Goal: Task Accomplishment & Management: Use online tool/utility

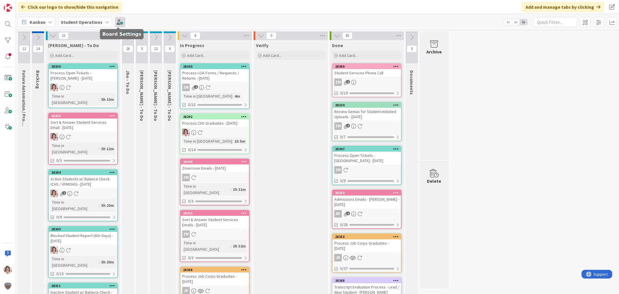
click at [116, 21] on span at bounding box center [120, 22] width 10 height 10
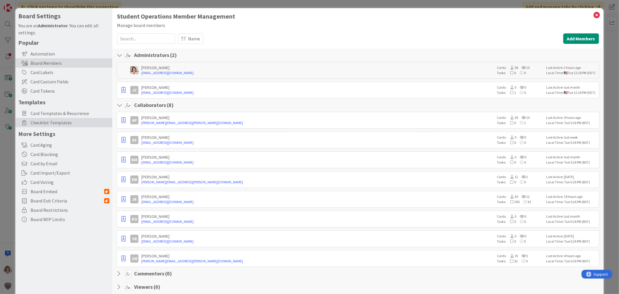
click at [64, 125] on span "Checklist Templates" at bounding box center [69, 122] width 79 height 7
click at [52, 113] on span "Card Templates & Recurrence" at bounding box center [69, 113] width 79 height 7
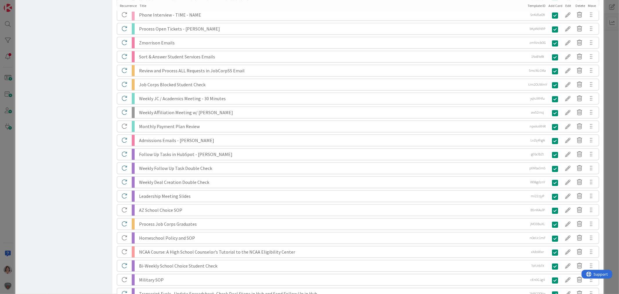
scroll to position [1530, 0]
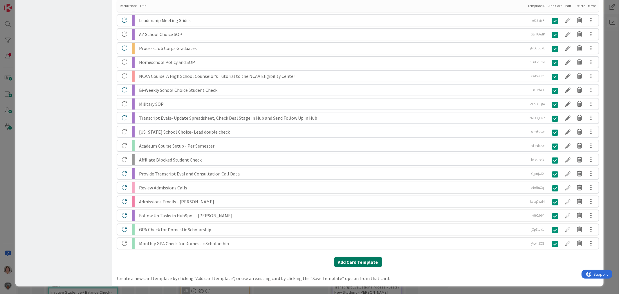
click at [365, 264] on button "Add Card Template" at bounding box center [358, 262] width 48 height 10
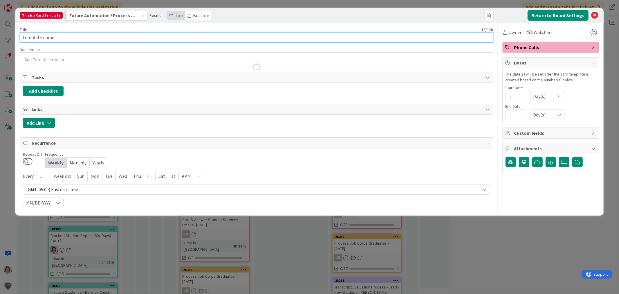
click at [62, 39] on input "template name" at bounding box center [256, 37] width 473 height 10
drag, startPoint x: 53, startPoint y: 38, endPoint x: 13, endPoint y: 36, distance: 40.1
click at [13, 36] on div "This is a Card Template Future Automation / Process Building Position Top Botto…" at bounding box center [309, 147] width 619 height 294
type input "C"
type input "Genius/HubSpot Update"
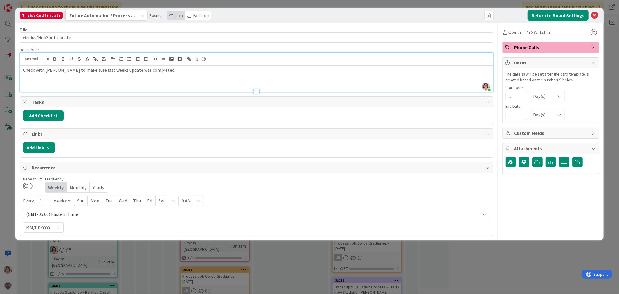
click at [55, 188] on div "Weekly" at bounding box center [55, 187] width 21 height 10
click at [95, 199] on div "Mon" at bounding box center [95, 201] width 15 height 10
click at [51, 227] on div "MM/DD/YYYY" at bounding box center [43, 227] width 41 height 10
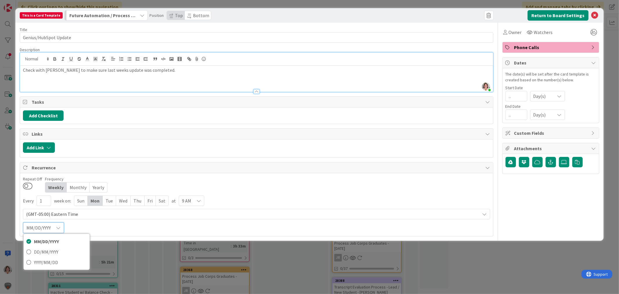
click at [52, 227] on div "MM/DD/YYYY" at bounding box center [43, 227] width 41 height 10
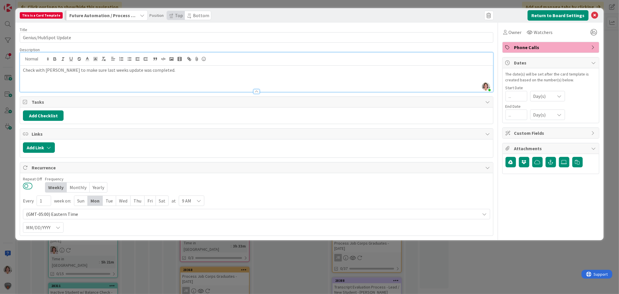
click at [28, 187] on button at bounding box center [28, 186] width 10 height 8
click at [189, 202] on span "9 AM" at bounding box center [186, 200] width 9 height 8
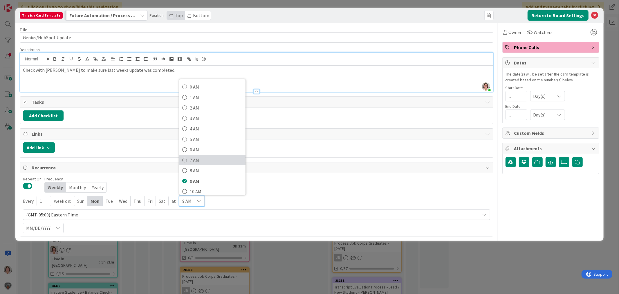
click at [196, 158] on span "7 AM" at bounding box center [216, 160] width 53 height 9
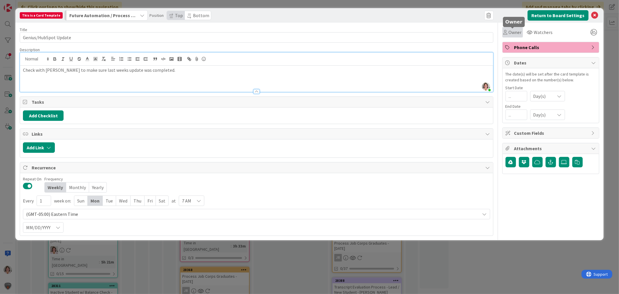
click at [514, 31] on span "Owner" at bounding box center [515, 32] width 13 height 7
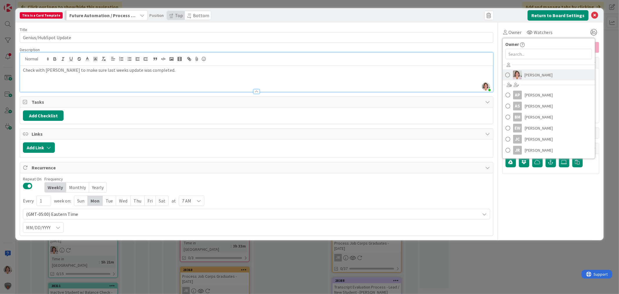
click at [542, 73] on span "[PERSON_NAME]" at bounding box center [539, 75] width 28 height 9
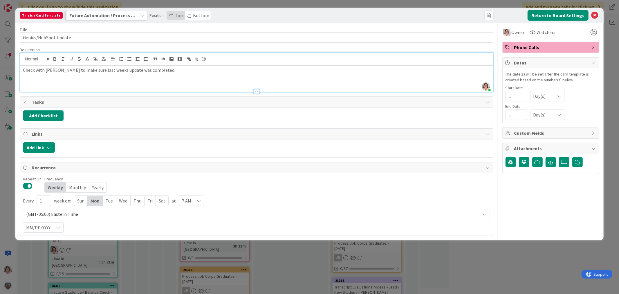
click at [107, 202] on div "Tue" at bounding box center [109, 201] width 13 height 10
click at [94, 201] on div "Mon" at bounding box center [95, 201] width 15 height 10
click at [596, 15] on icon at bounding box center [594, 15] width 7 height 7
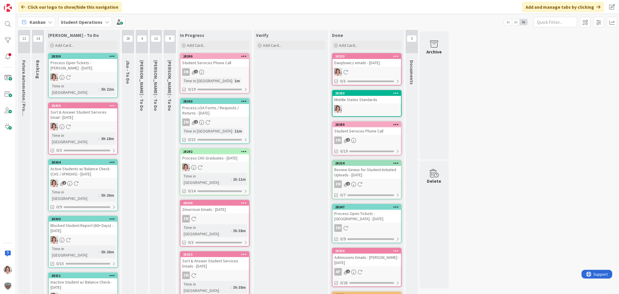
scroll to position [0, 0]
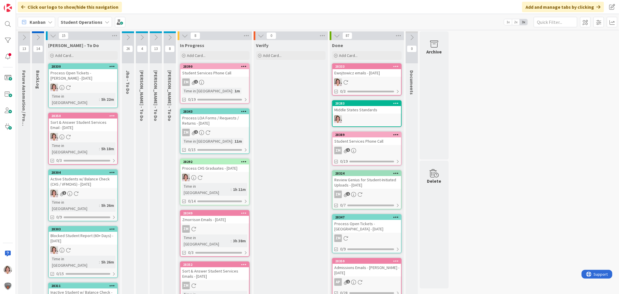
click at [210, 174] on div at bounding box center [215, 178] width 68 height 8
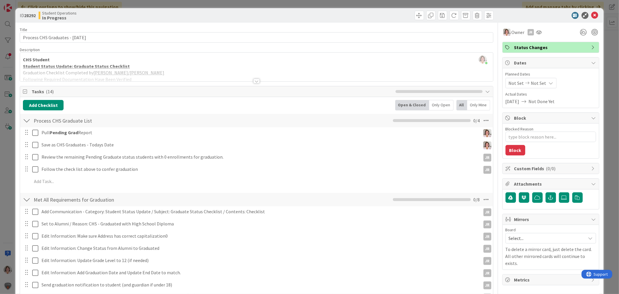
click at [253, 82] on div at bounding box center [256, 81] width 6 height 5
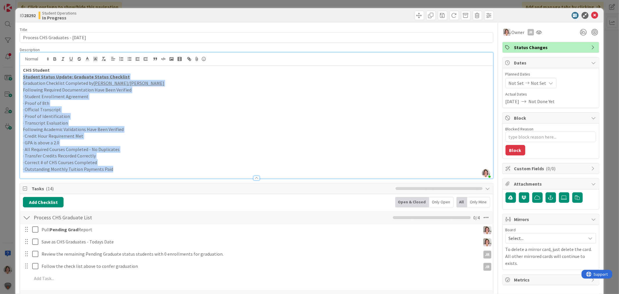
drag, startPoint x: 118, startPoint y: 171, endPoint x: 21, endPoint y: 77, distance: 134.4
click at [21, 77] on div "CHS Student Student Status Update: Graduate Status Checklist Graduation Checkli…" at bounding box center [256, 122] width 473 height 113
copy div "Student Status Update: Graduate Status Checklist Graduation Checklist Completed…"
click at [127, 118] on p "· Proof of Identification" at bounding box center [256, 116] width 467 height 7
drag, startPoint x: 117, startPoint y: 169, endPoint x: 17, endPoint y: 76, distance: 137.0
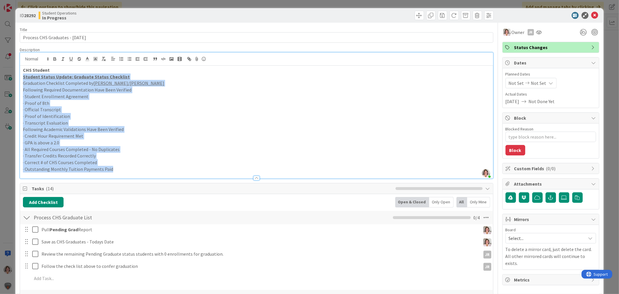
copy div "Student Status Update: Graduate Status Checklist Graduation Checklist Completed…"
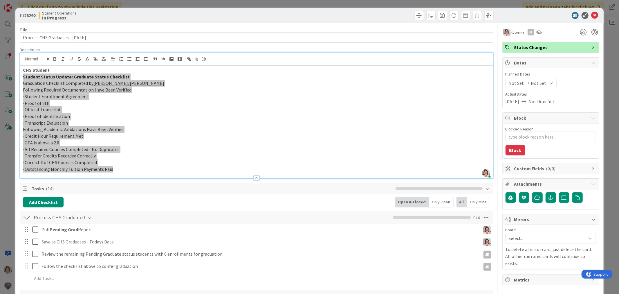
type textarea "x"
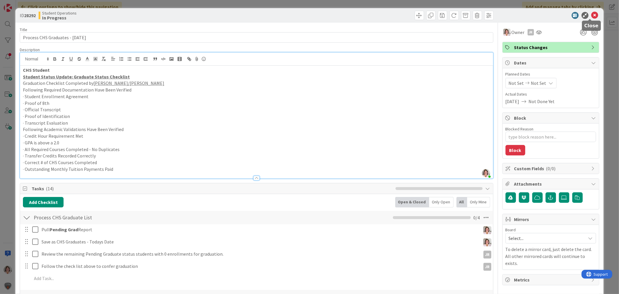
click at [593, 14] on icon at bounding box center [594, 15] width 7 height 7
